Goal: Information Seeking & Learning: Learn about a topic

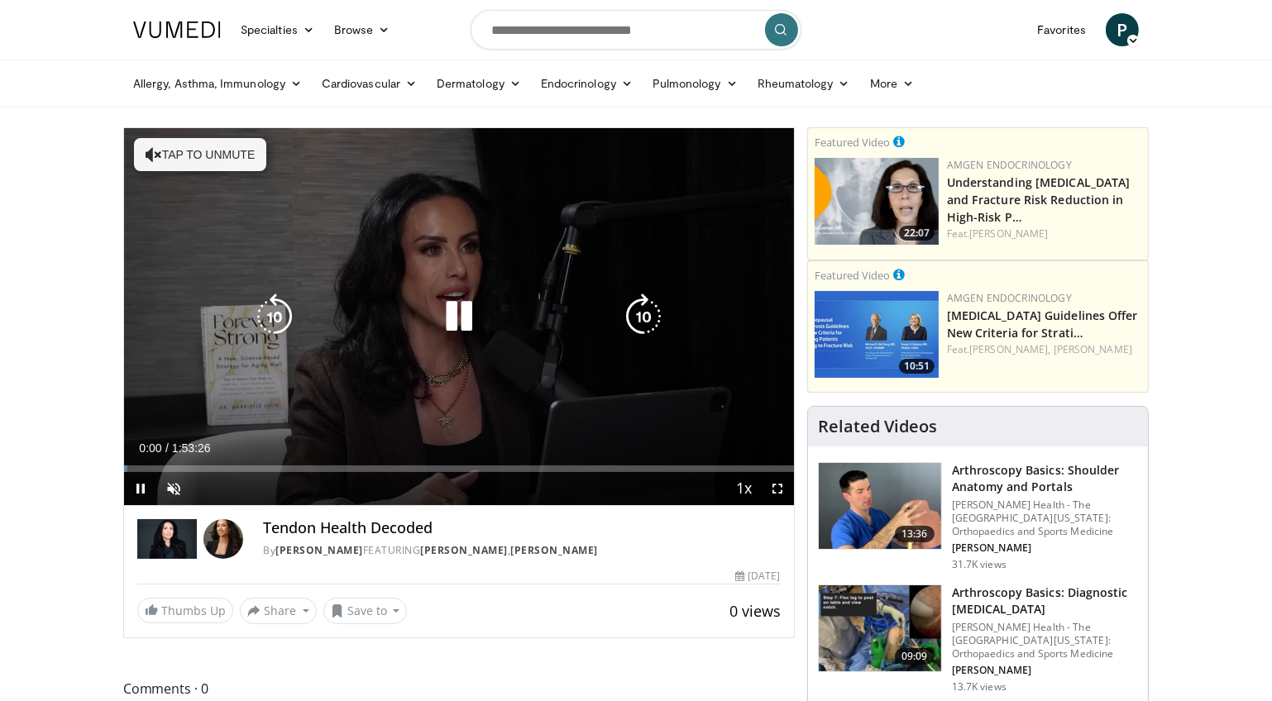
click at [459, 318] on icon "Video Player" at bounding box center [459, 317] width 46 height 46
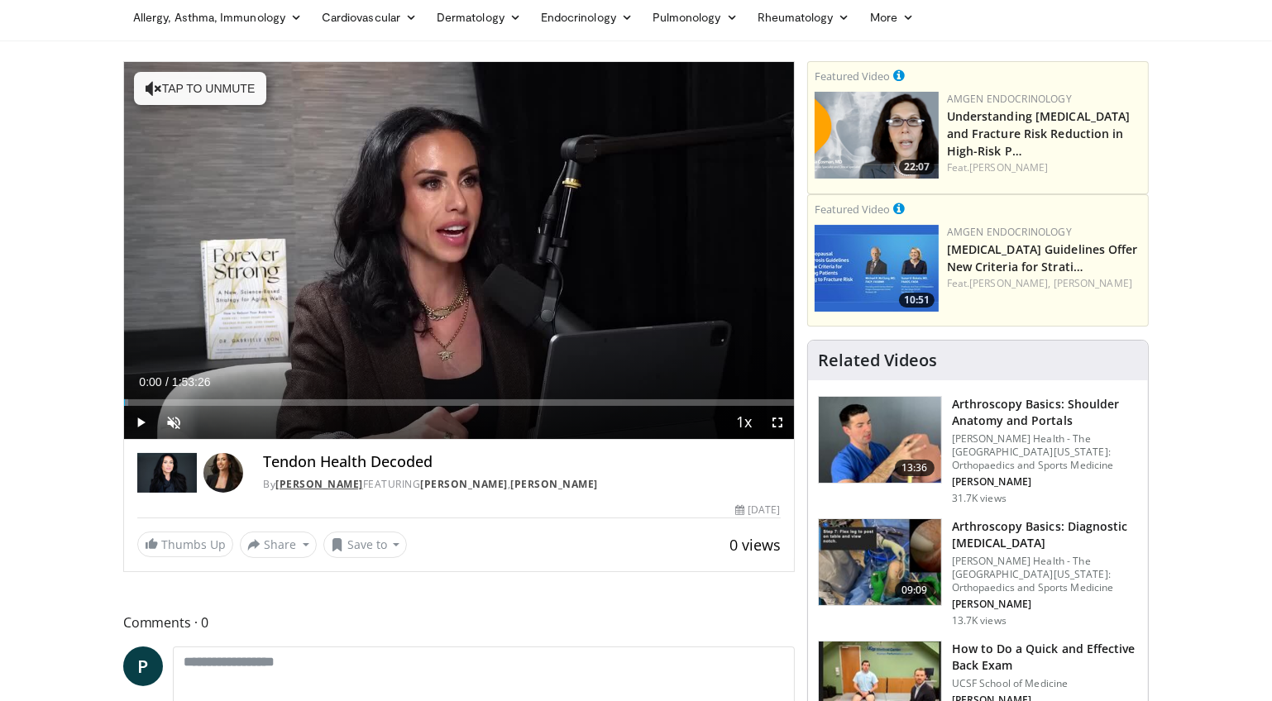
click at [314, 485] on link "Dr. Gabrielle Lyon" at bounding box center [319, 484] width 88 height 14
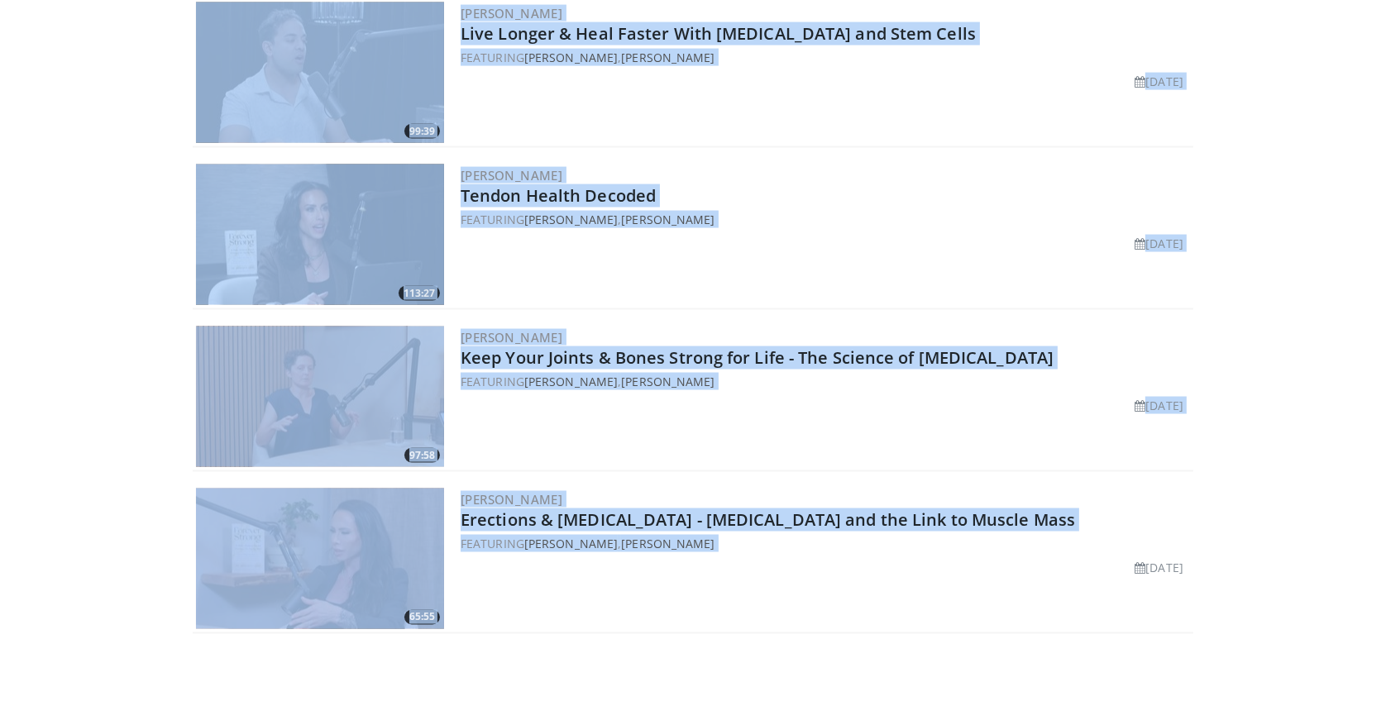
scroll to position [3121, 0]
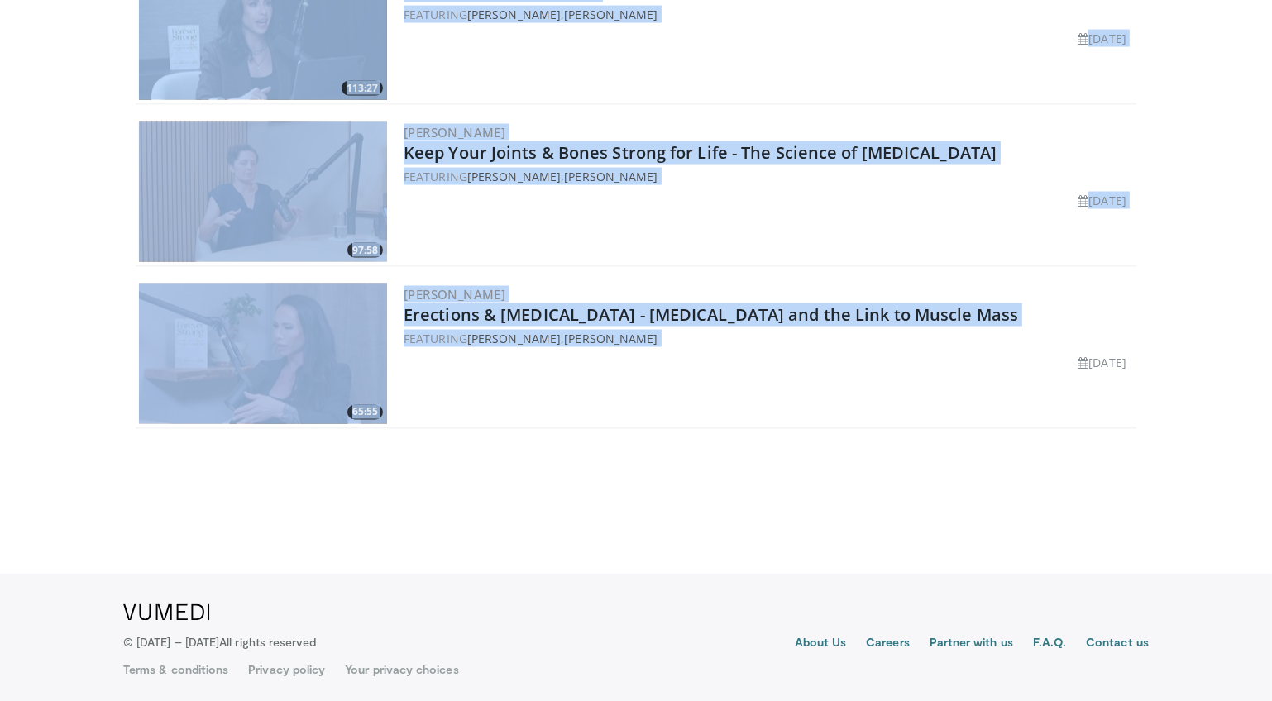
drag, startPoint x: 494, startPoint y: 326, endPoint x: 628, endPoint y: 513, distance: 230.1
copy div "101:16 [PERSON_NAME] Why Men’s Fertility is Declining - The Truth About [MEDICA…"
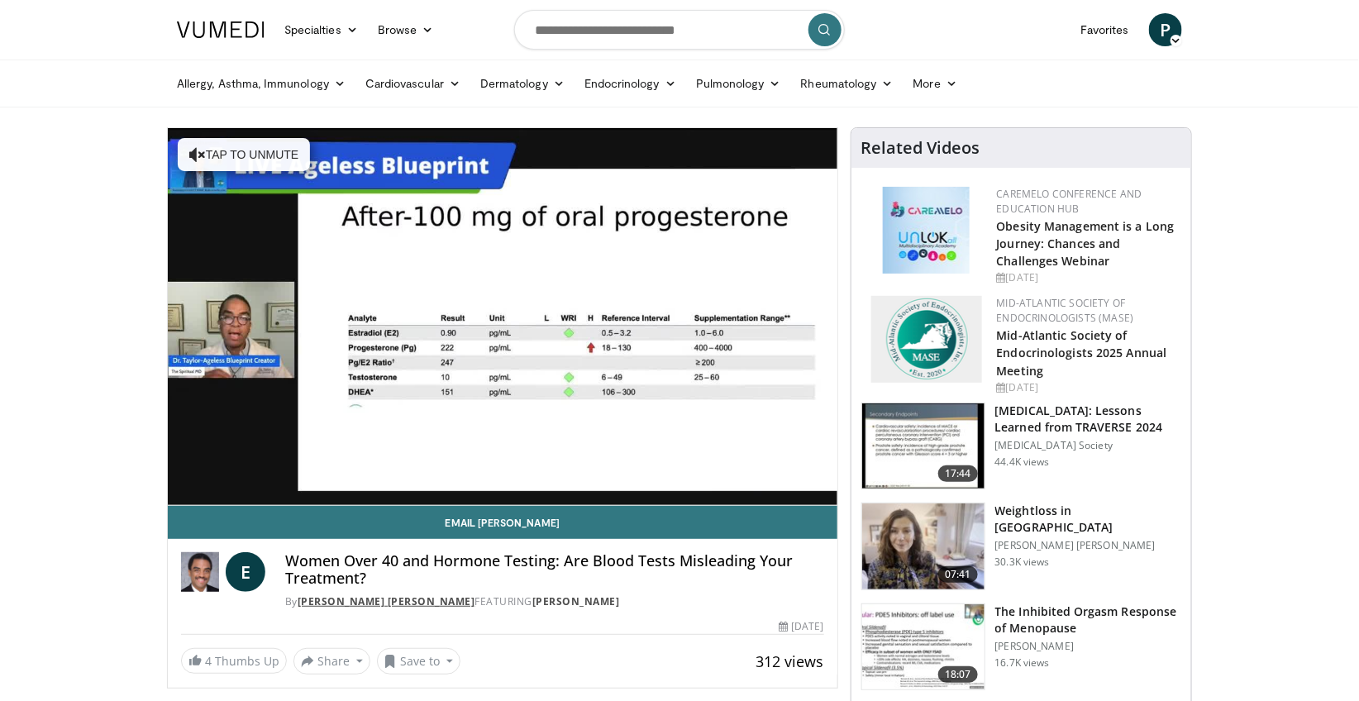
click at [355, 604] on link "Dr. Eldred B. Taylor" at bounding box center [387, 602] width 178 height 14
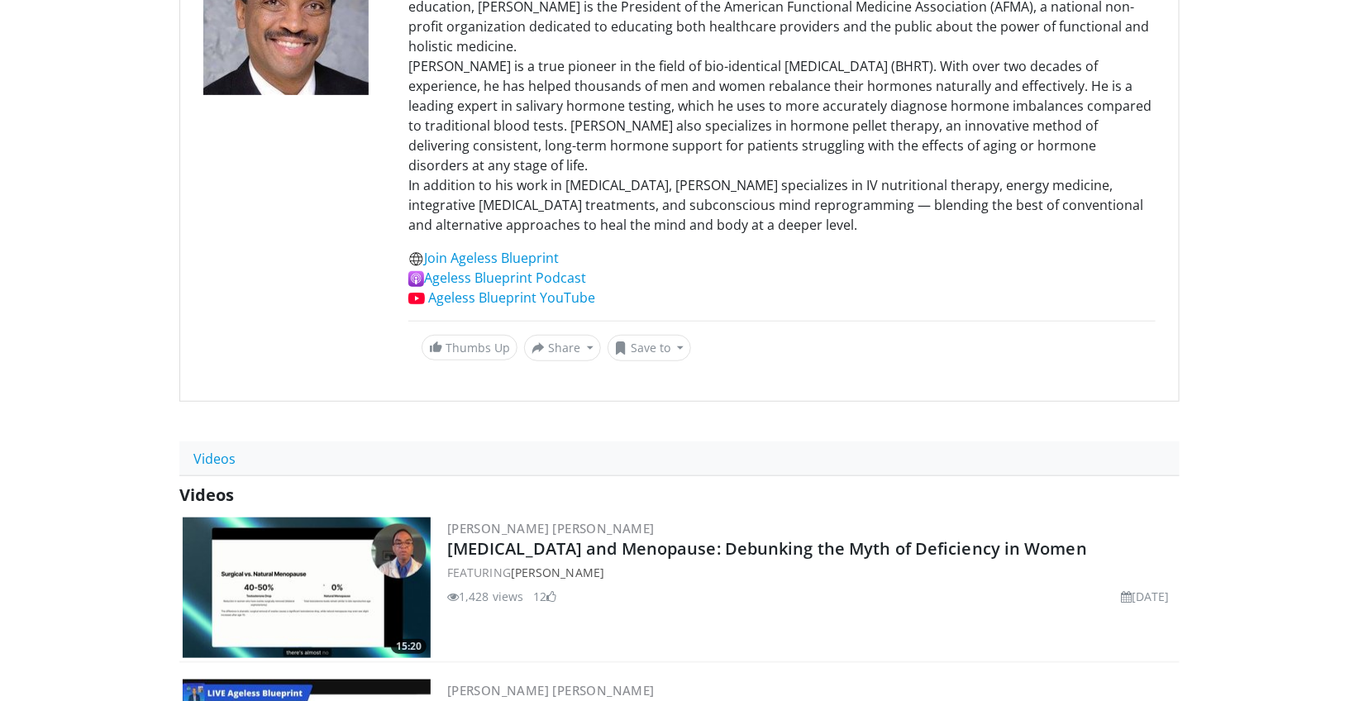
scroll to position [420, 0]
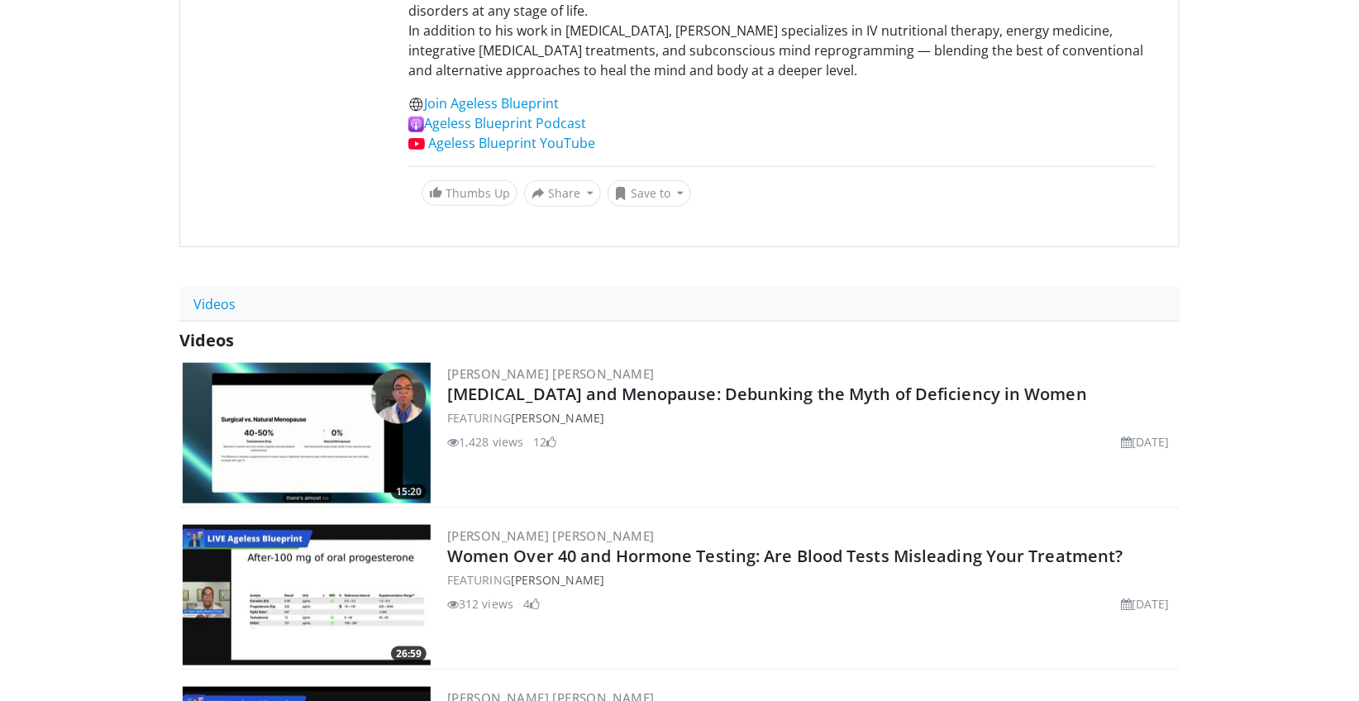
click at [1071, 394] on h2 "Testosterone and Menopause: Debunking the Myth of Deficiency in Women" at bounding box center [811, 394] width 729 height 23
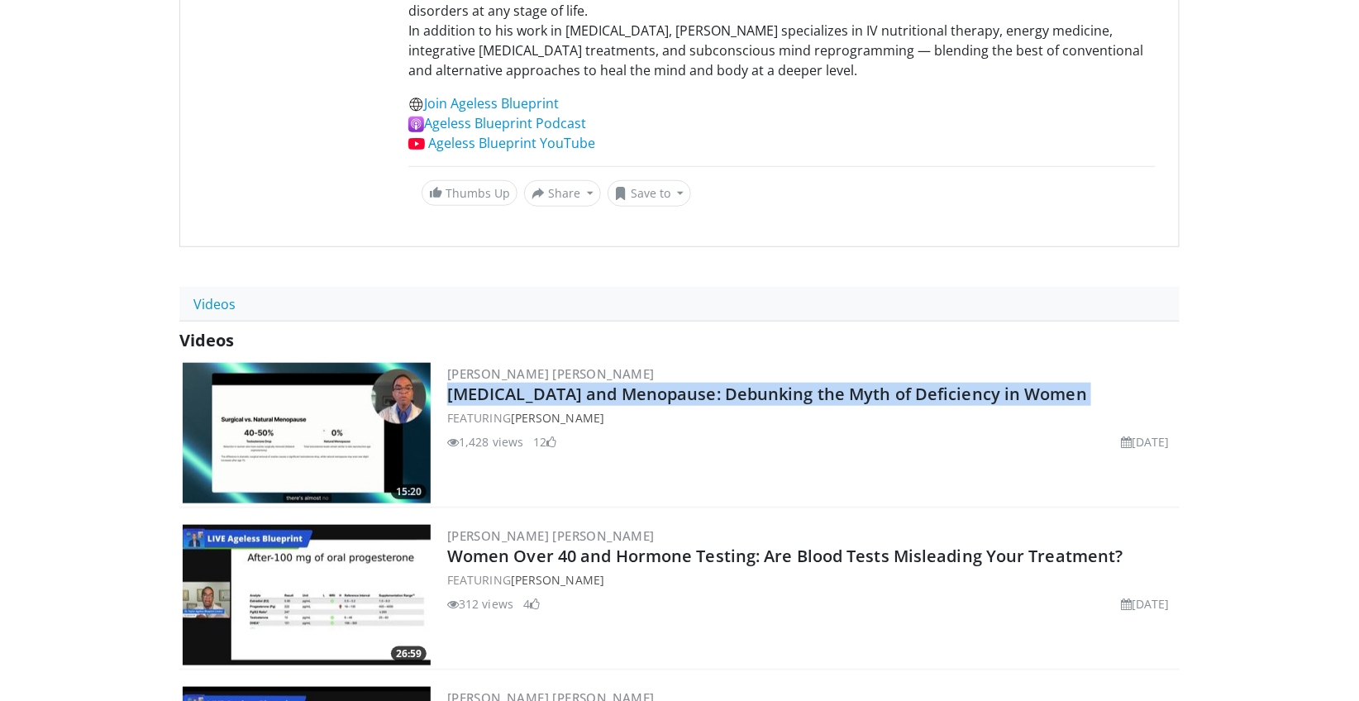
click at [1071, 394] on h2 "Testosterone and Menopause: Debunking the Myth of Deficiency in Women" at bounding box center [811, 394] width 729 height 23
copy div "Testosterone and Menopause: Debunking the Myth of Deficiency in Women"
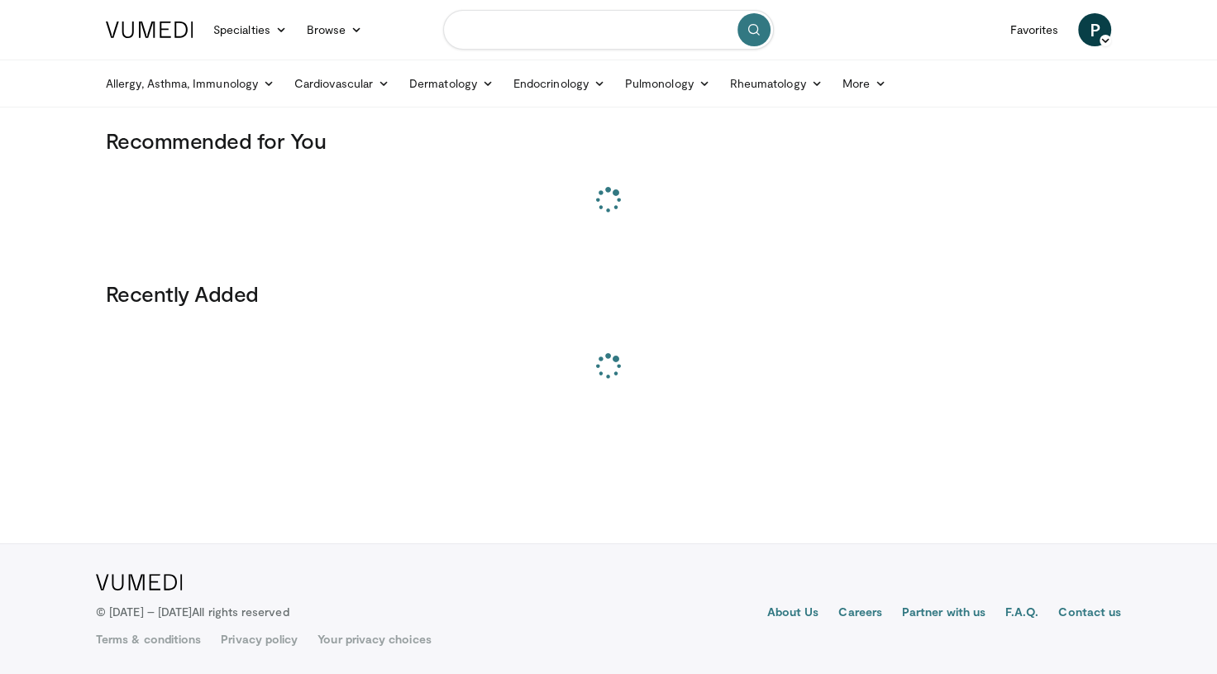
click at [590, 30] on input "Search topics, interventions" at bounding box center [608, 30] width 331 height 40
paste input "**********"
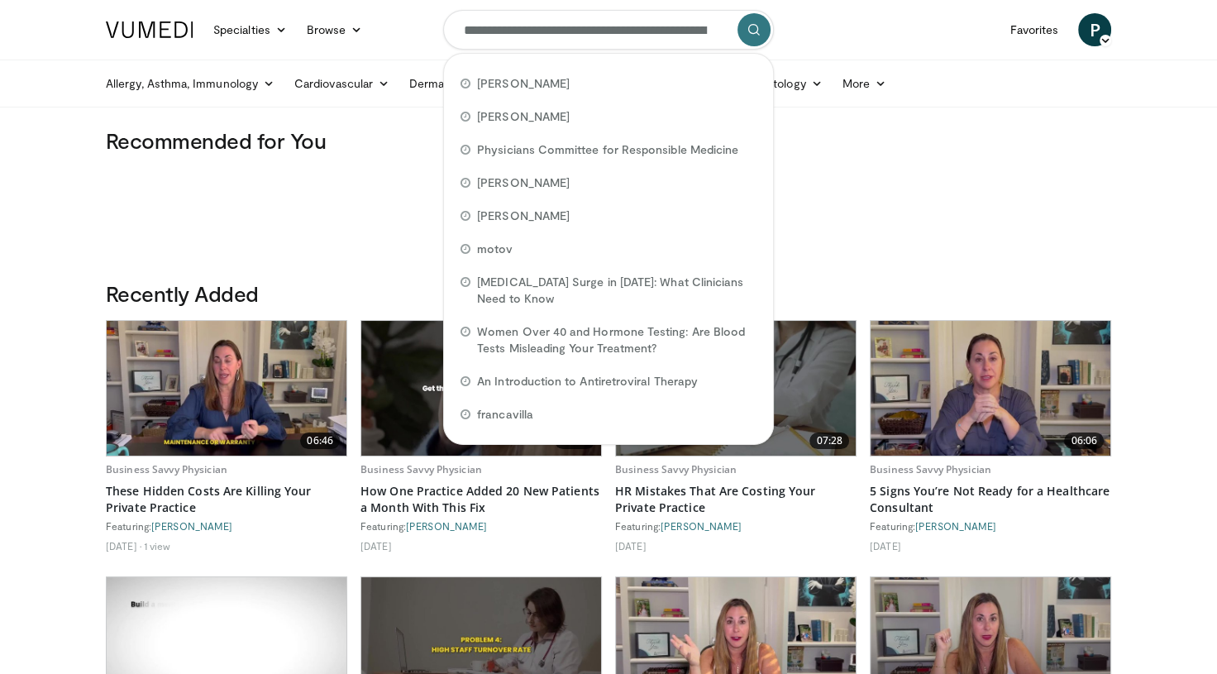
scroll to position [0, 171]
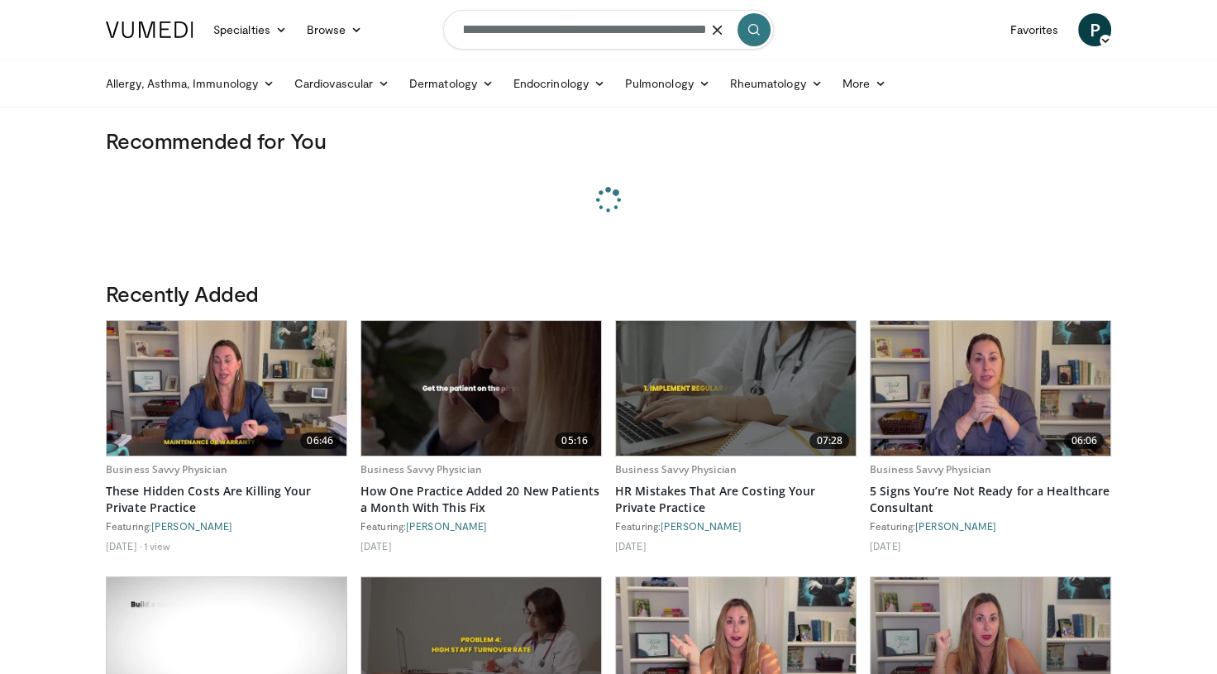
type input "**********"
click at [755, 24] on icon "submit" at bounding box center [754, 29] width 13 height 13
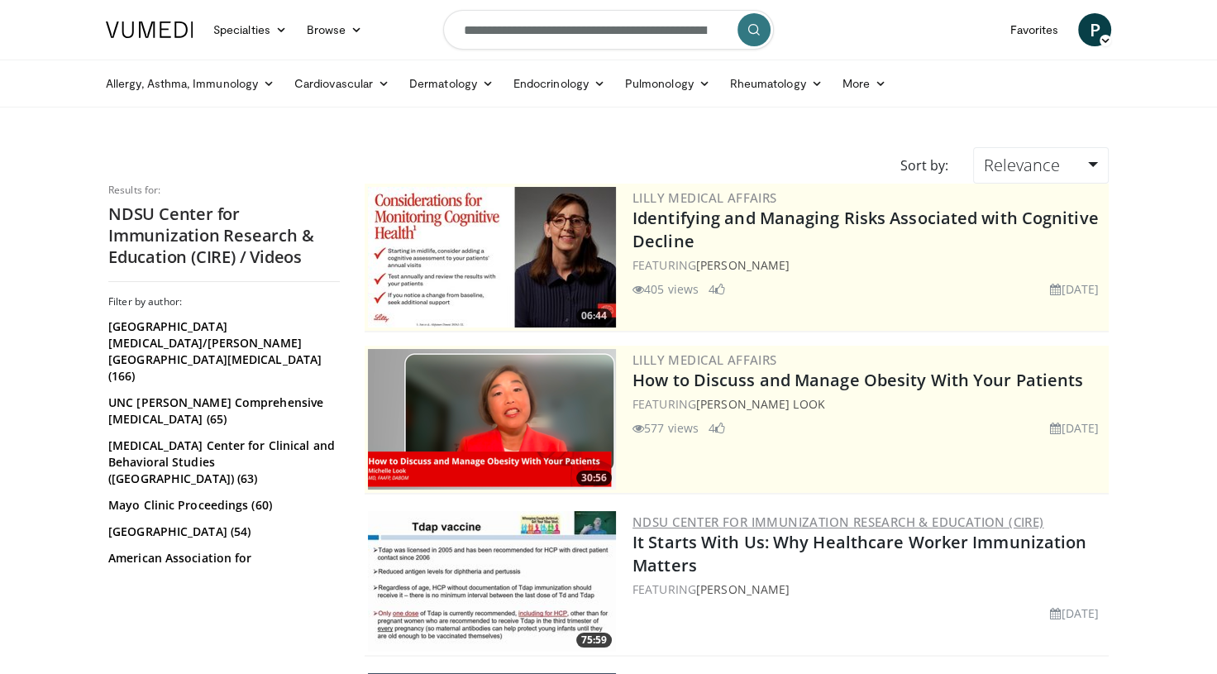
click at [845, 523] on link "NDSU Center for Immunization Research & Education (CIRE)" at bounding box center [838, 521] width 411 height 17
